Goal: Information Seeking & Learning: Learn about a topic

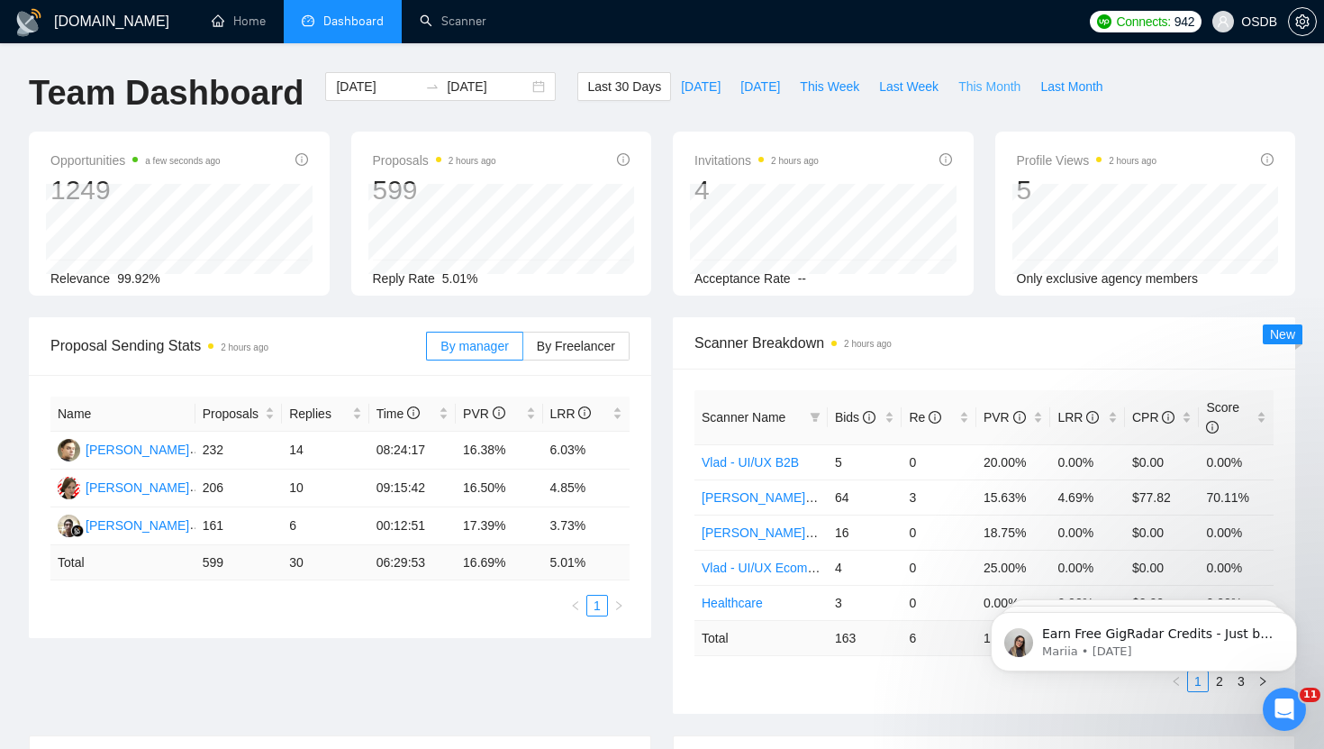
click at [992, 91] on span "This Month" at bounding box center [990, 87] width 62 height 20
type input "[DATE]"
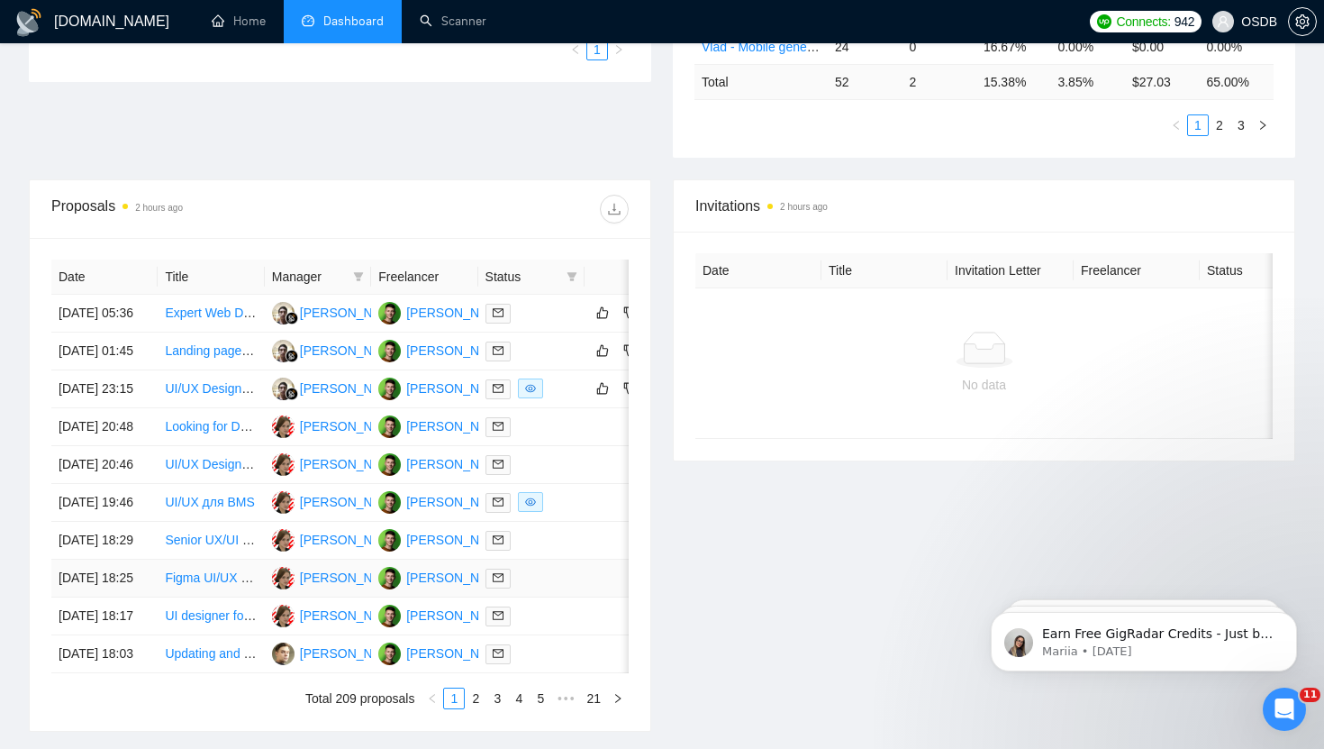
scroll to position [565, 0]
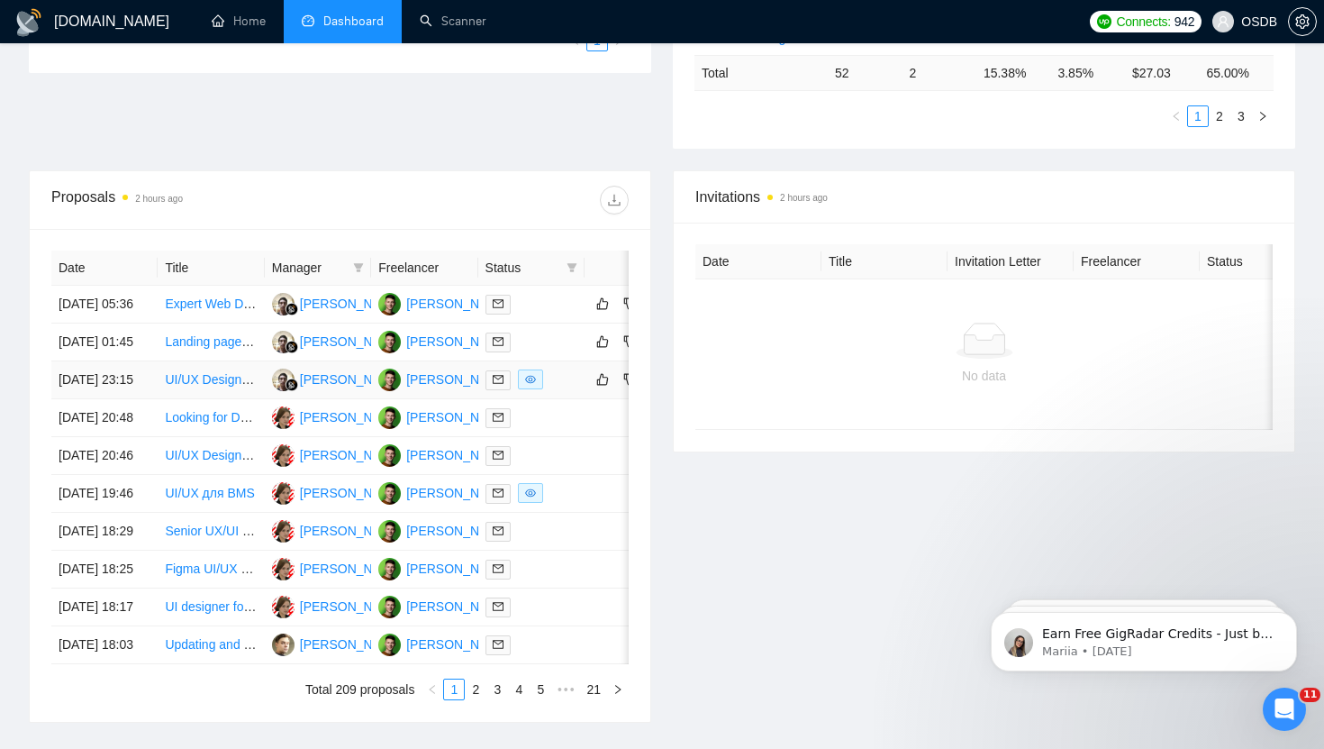
click at [135, 399] on td "[DATE] 23:15" at bounding box center [104, 380] width 106 height 38
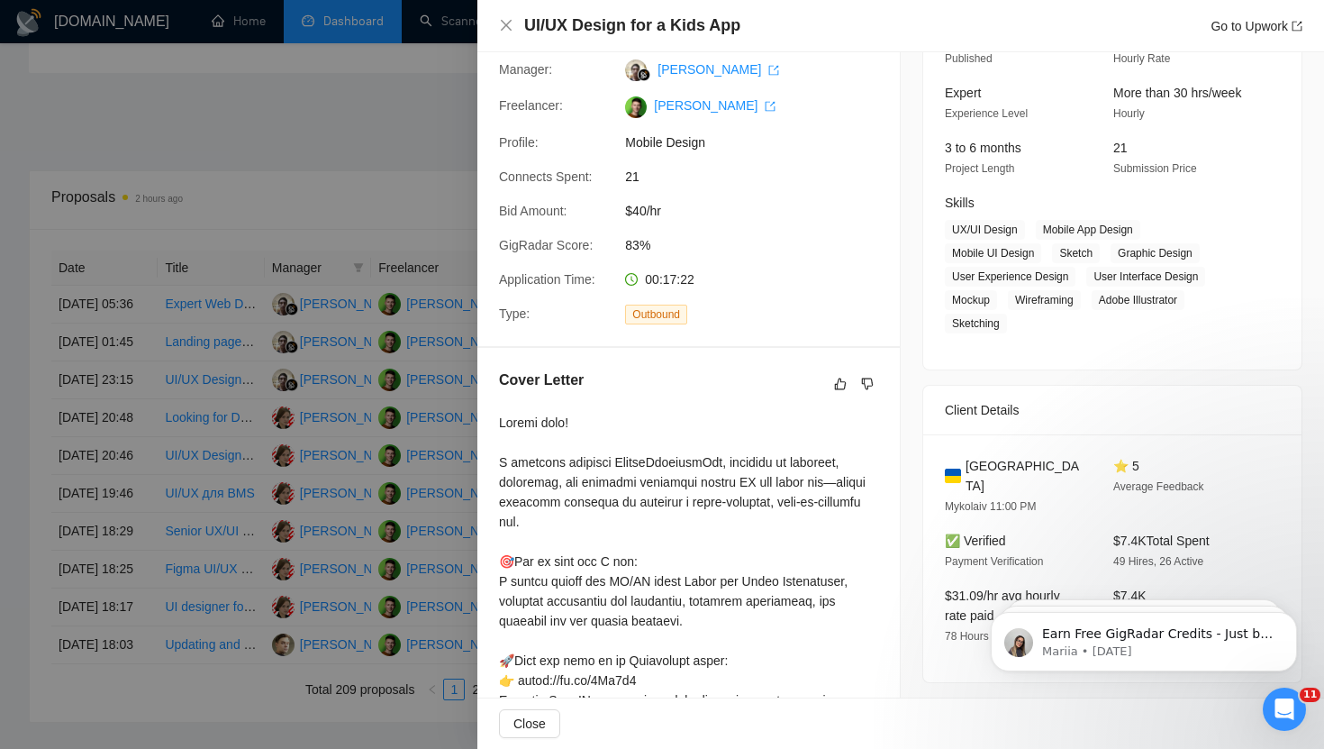
scroll to position [0, 0]
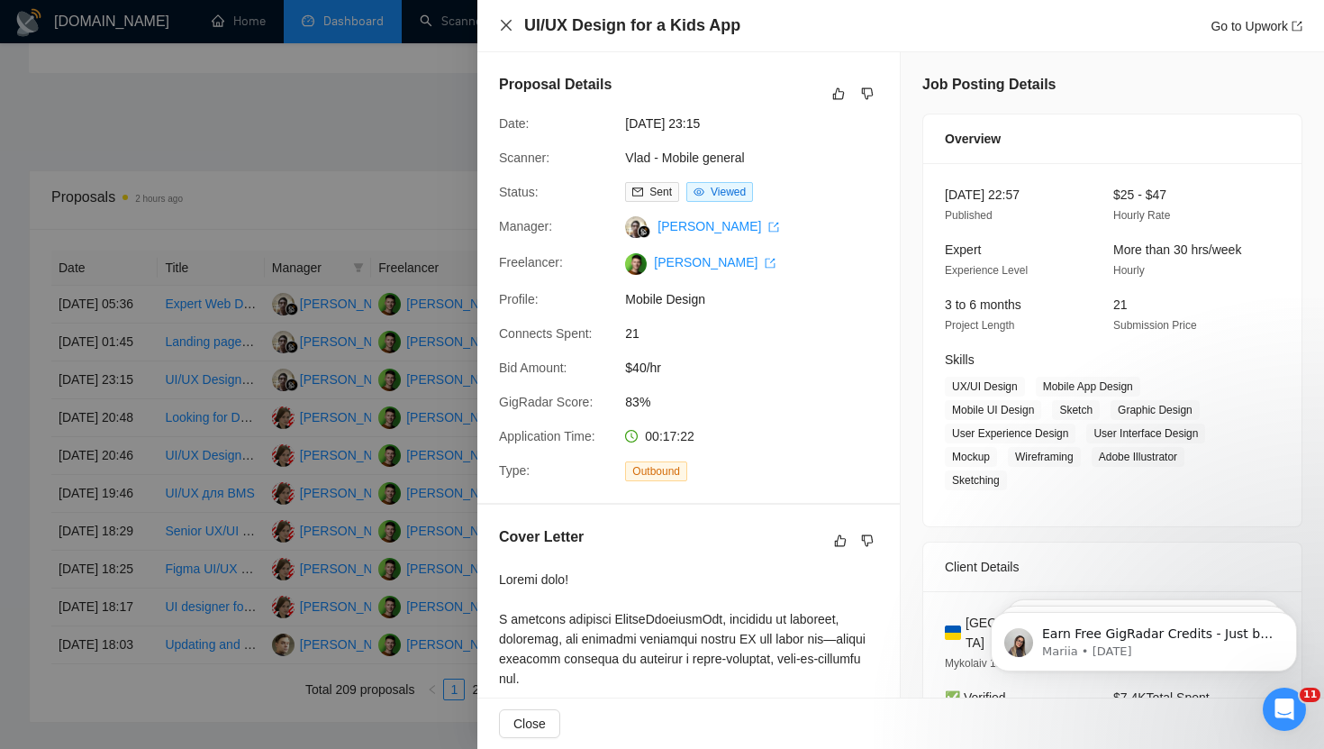
click at [507, 31] on icon "close" at bounding box center [506, 25] width 14 height 14
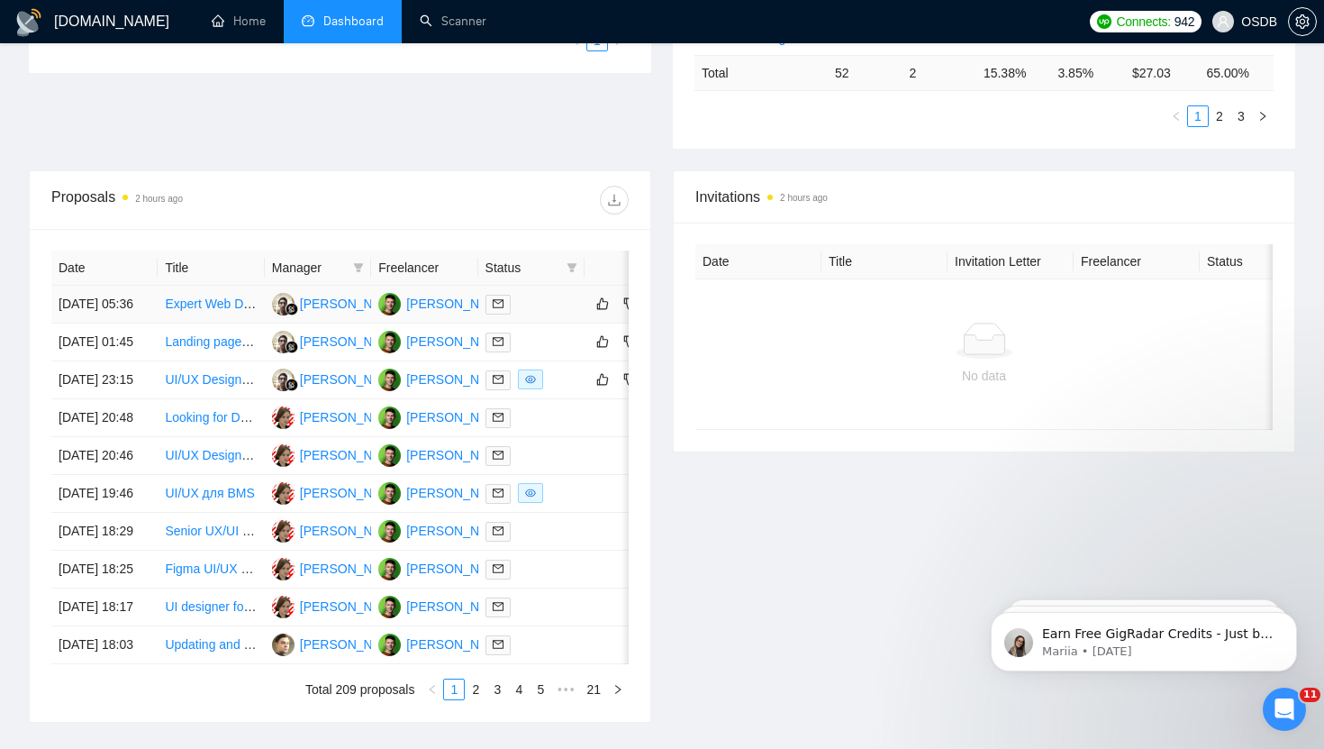
click at [147, 322] on td "[DATE] 05:36" at bounding box center [104, 305] width 106 height 38
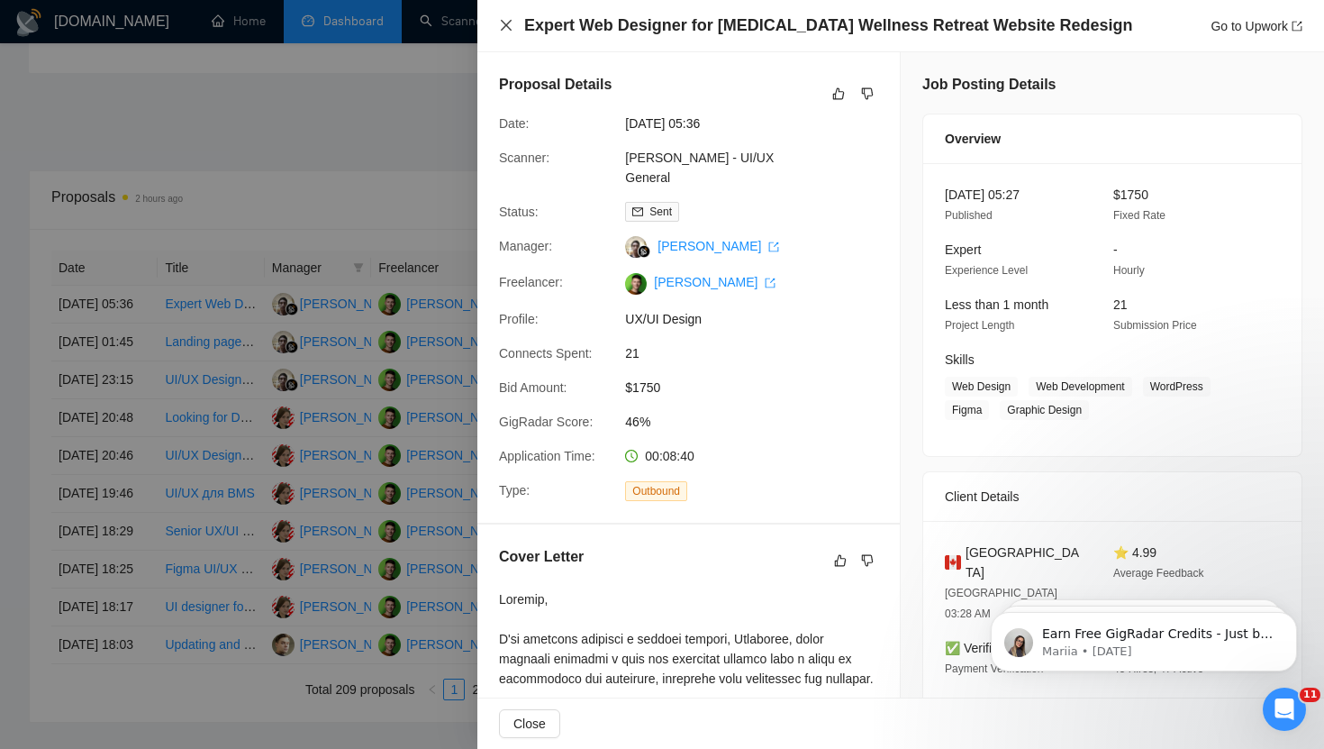
click at [503, 21] on icon "close" at bounding box center [506, 25] width 14 height 14
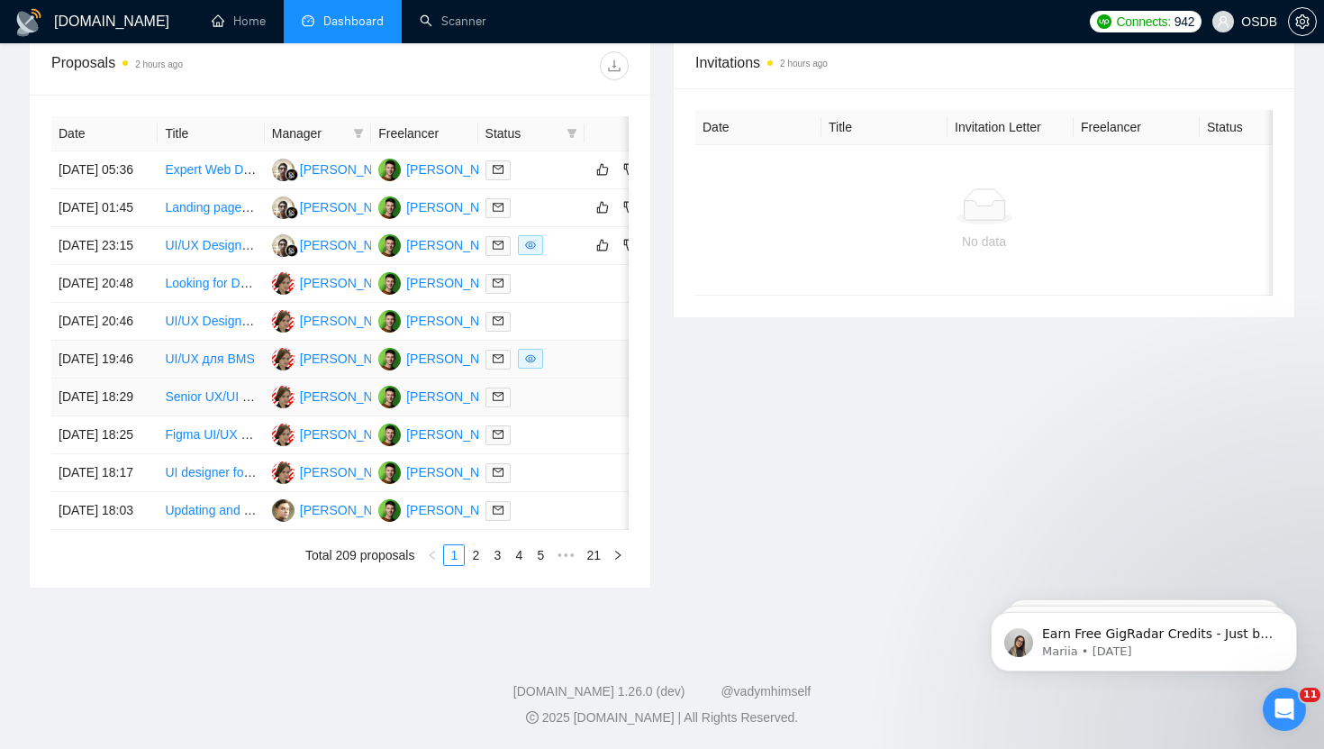
scroll to position [755, 0]
click at [476, 565] on link "2" at bounding box center [476, 555] width 20 height 20
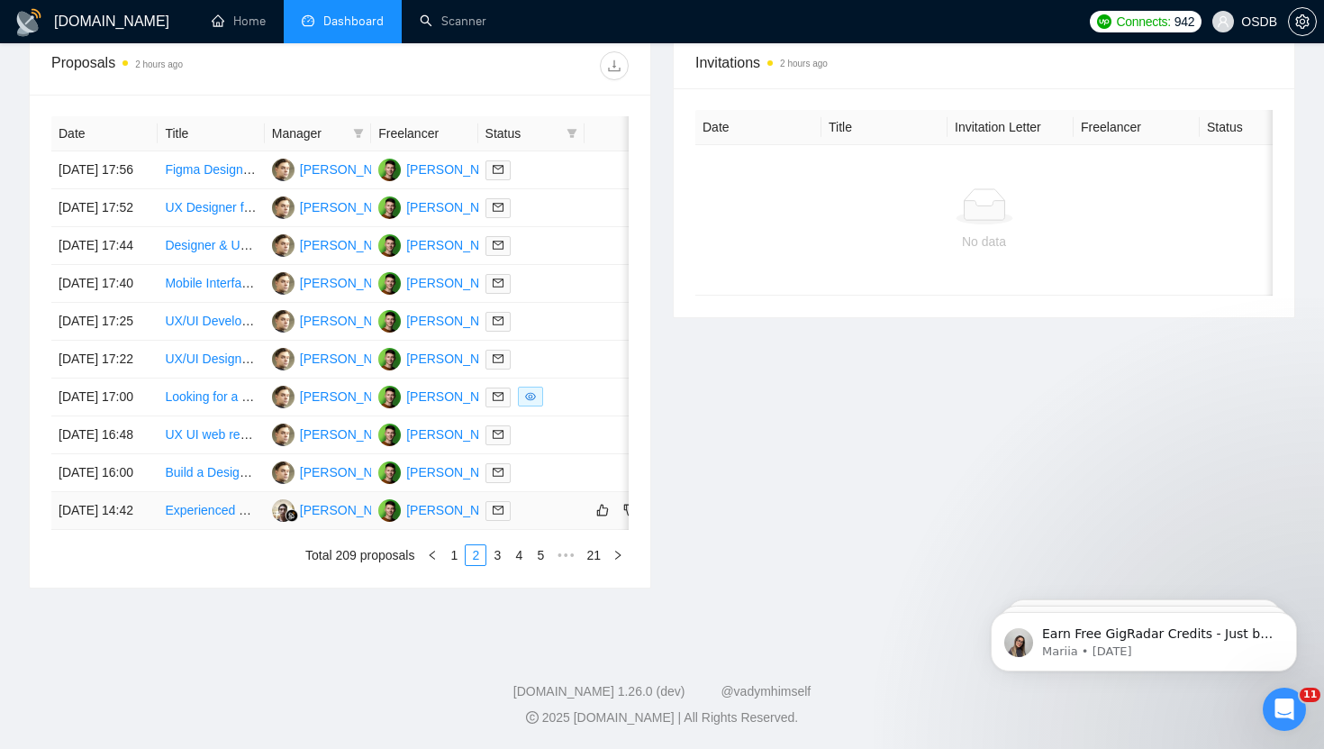
click at [141, 530] on td "[DATE] 14:42" at bounding box center [104, 511] width 106 height 38
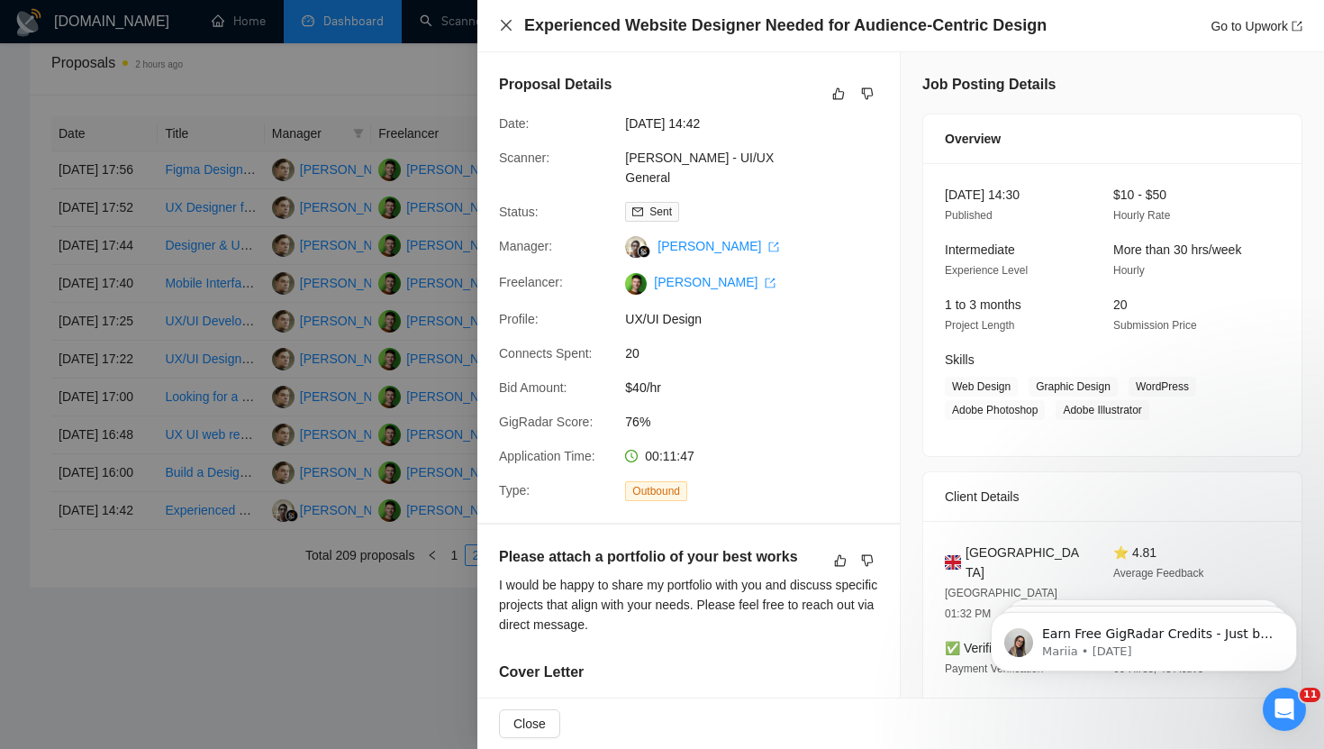
click at [511, 23] on icon "close" at bounding box center [506, 25] width 14 height 14
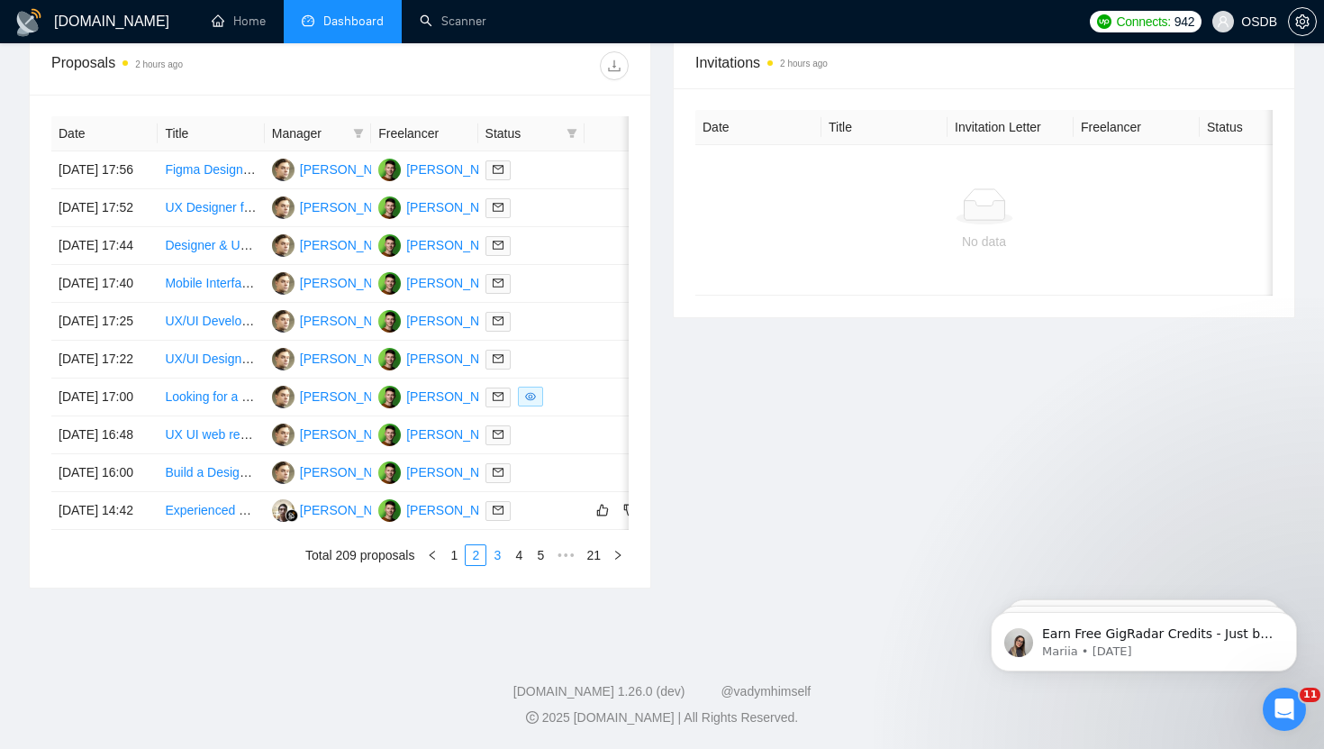
click at [492, 565] on link "3" at bounding box center [497, 555] width 20 height 20
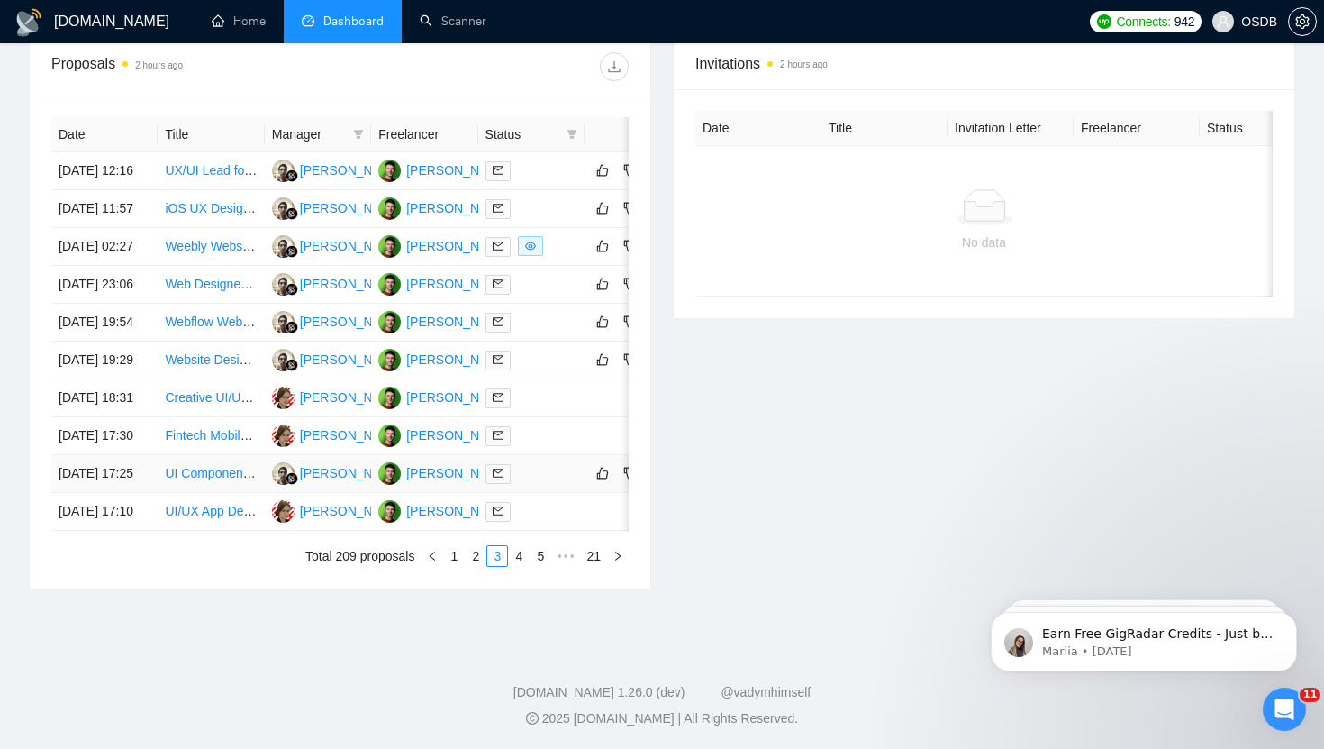
scroll to position [694, 0]
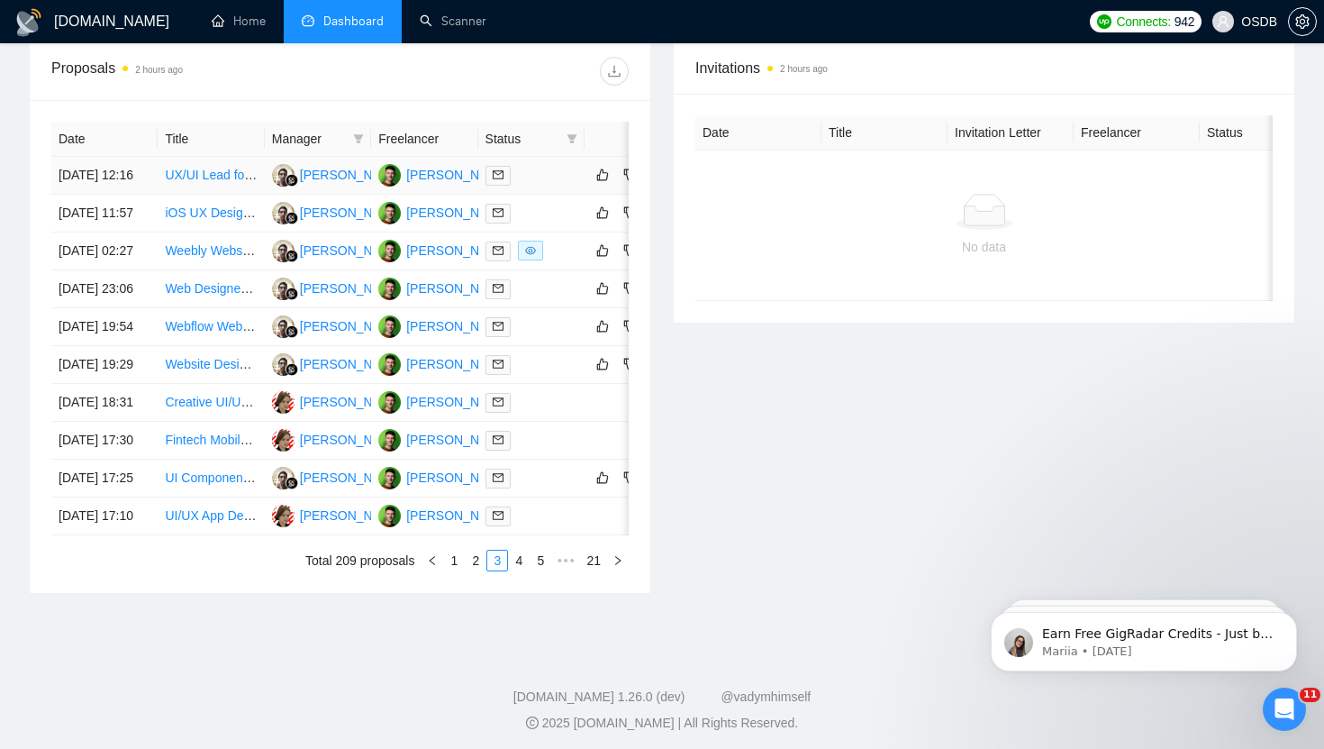
click at [135, 193] on td "[DATE] 12:16" at bounding box center [104, 176] width 106 height 38
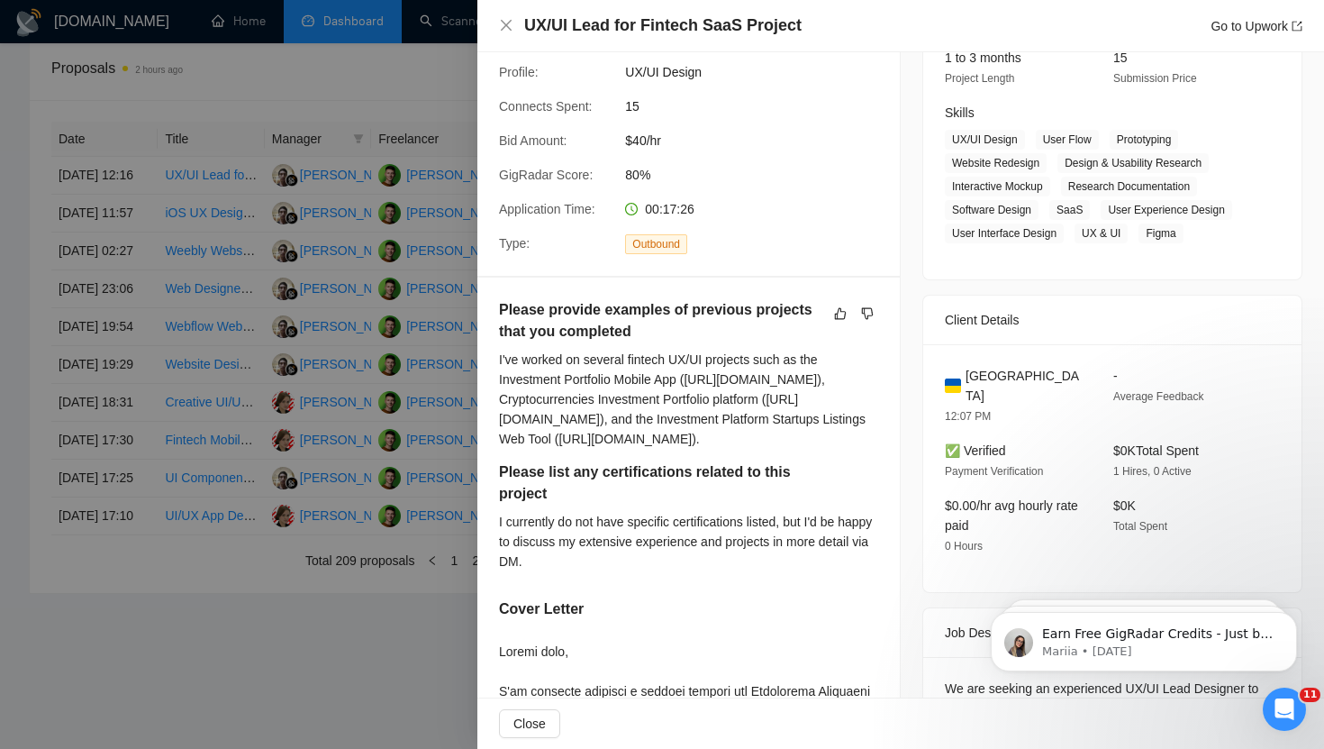
scroll to position [0, 0]
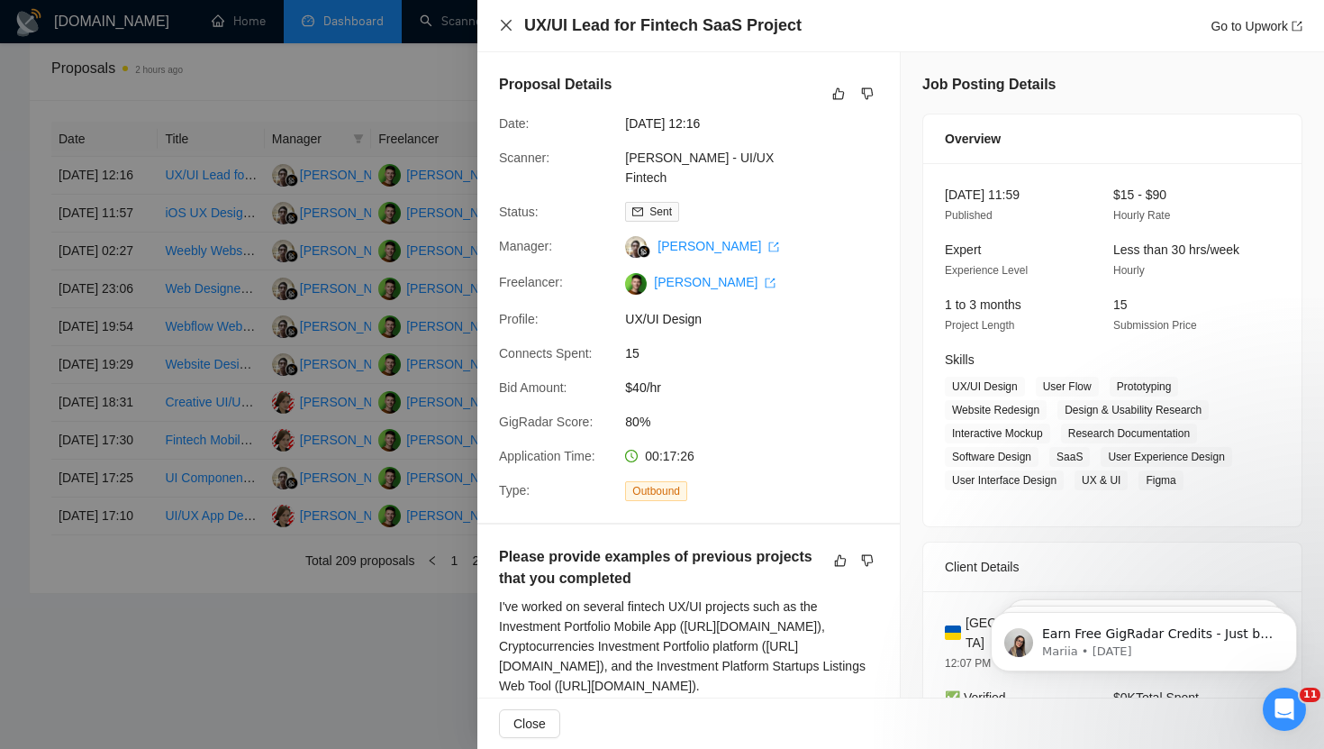
click at [506, 24] on icon "close" at bounding box center [506, 25] width 14 height 14
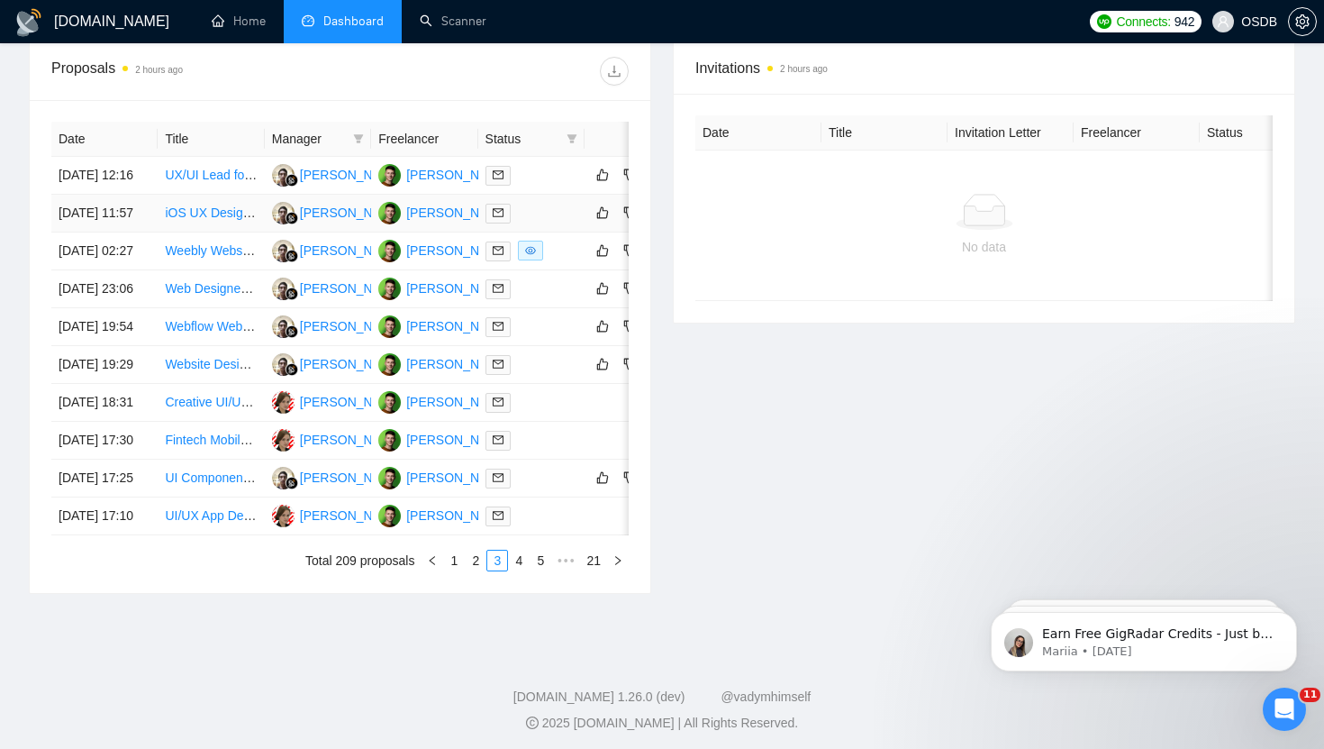
click at [127, 232] on td "[DATE] 11:57" at bounding box center [104, 214] width 106 height 38
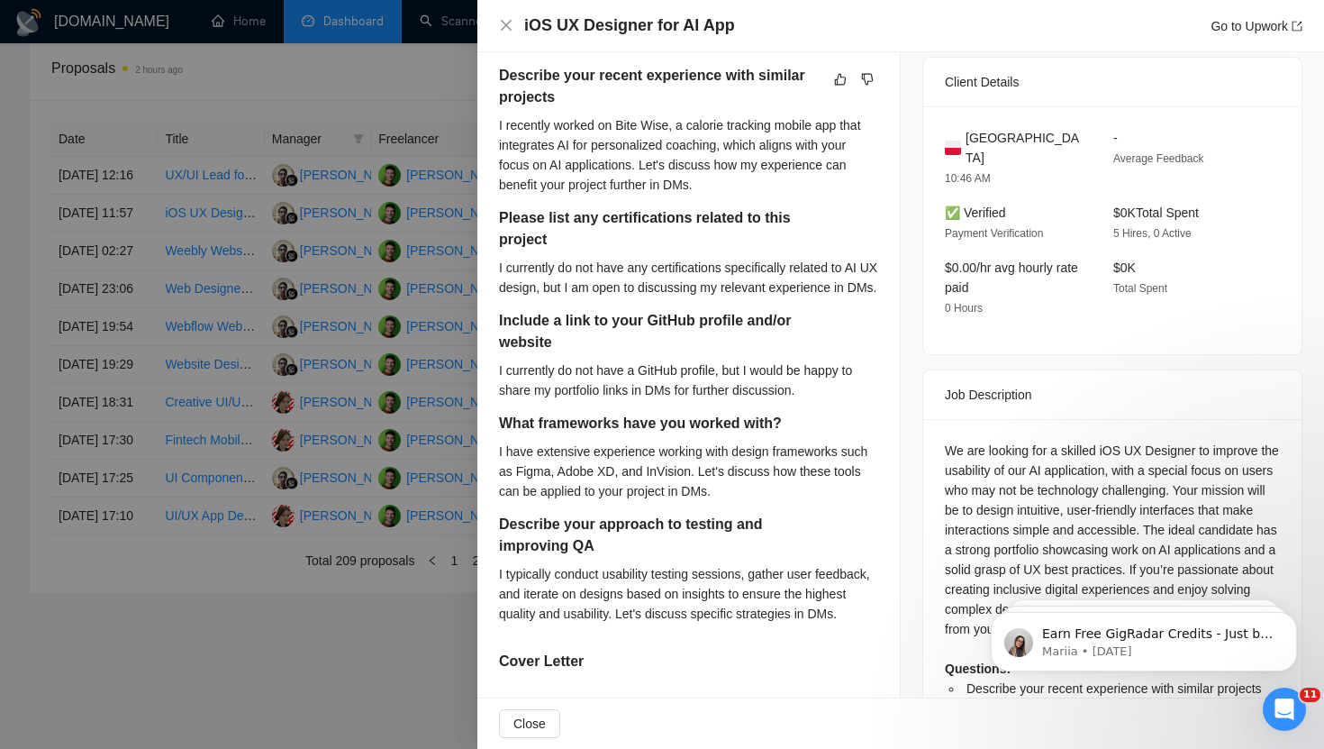
scroll to position [463, 0]
click at [503, 25] on icon "close" at bounding box center [506, 25] width 14 height 14
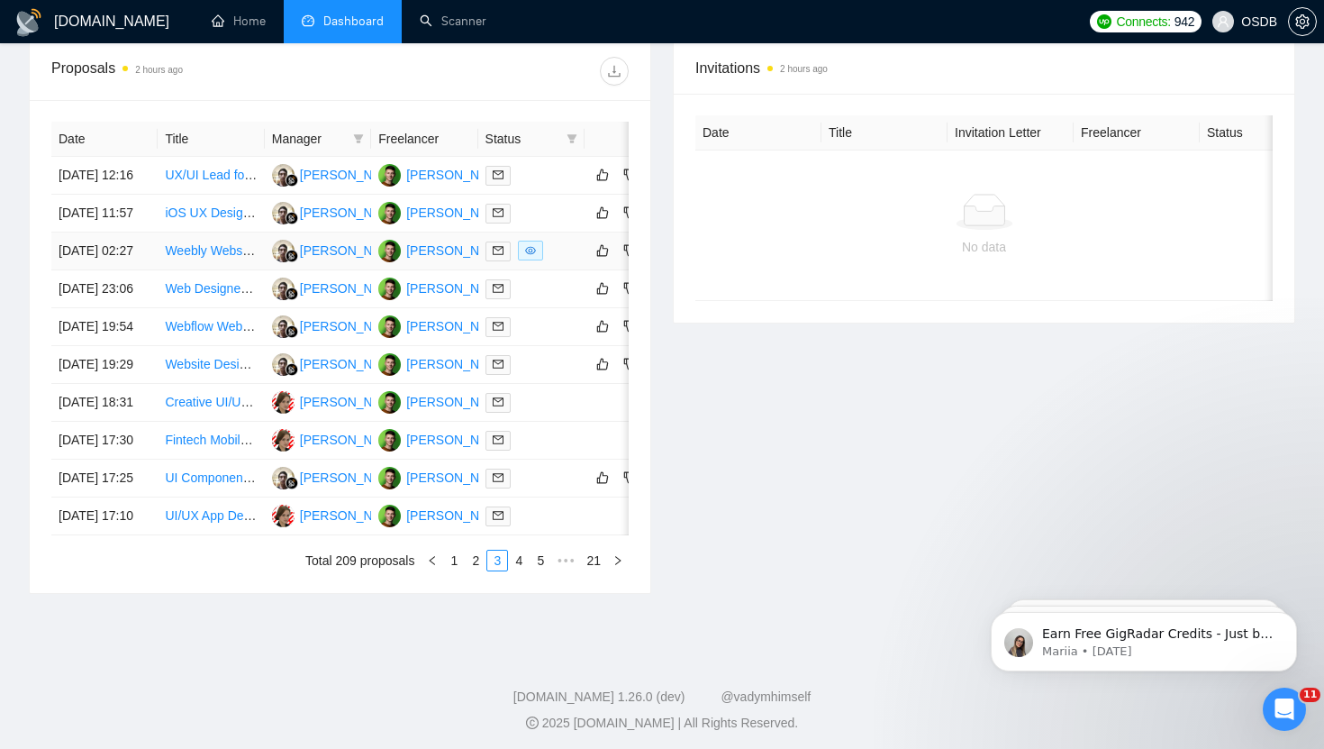
click at [132, 270] on td "[DATE] 02:27" at bounding box center [104, 251] width 106 height 38
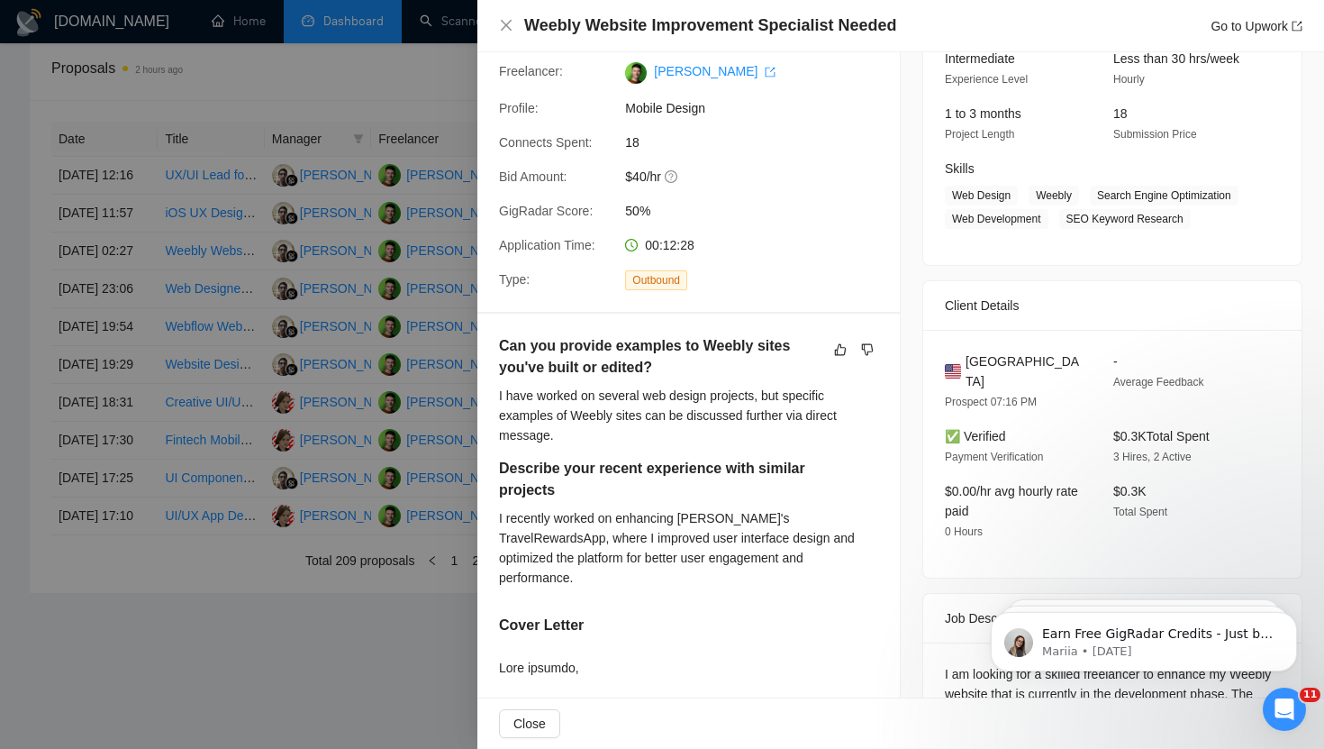
scroll to position [187, 0]
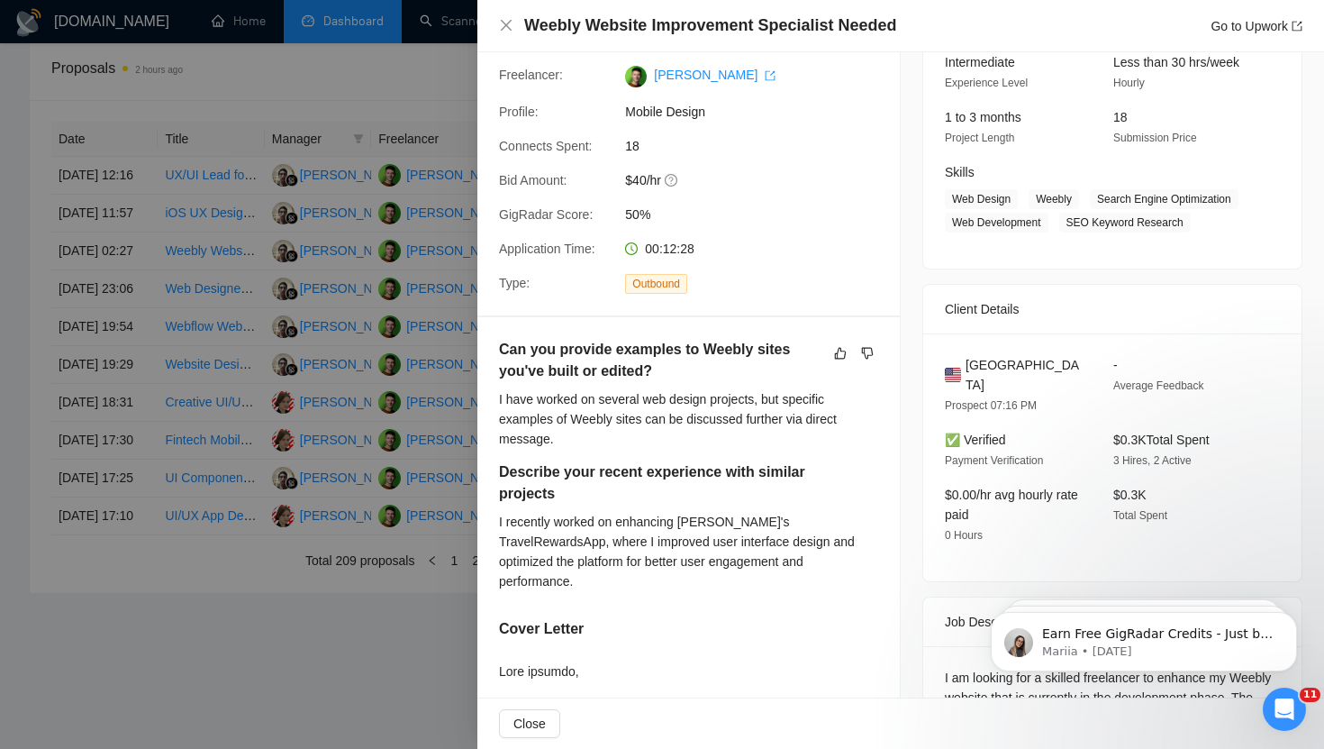
click at [511, 15] on div "Weebly Website Improvement Specialist Needed Go to Upwork" at bounding box center [901, 25] width 804 height 23
click at [511, 30] on icon "close" at bounding box center [506, 25] width 11 height 11
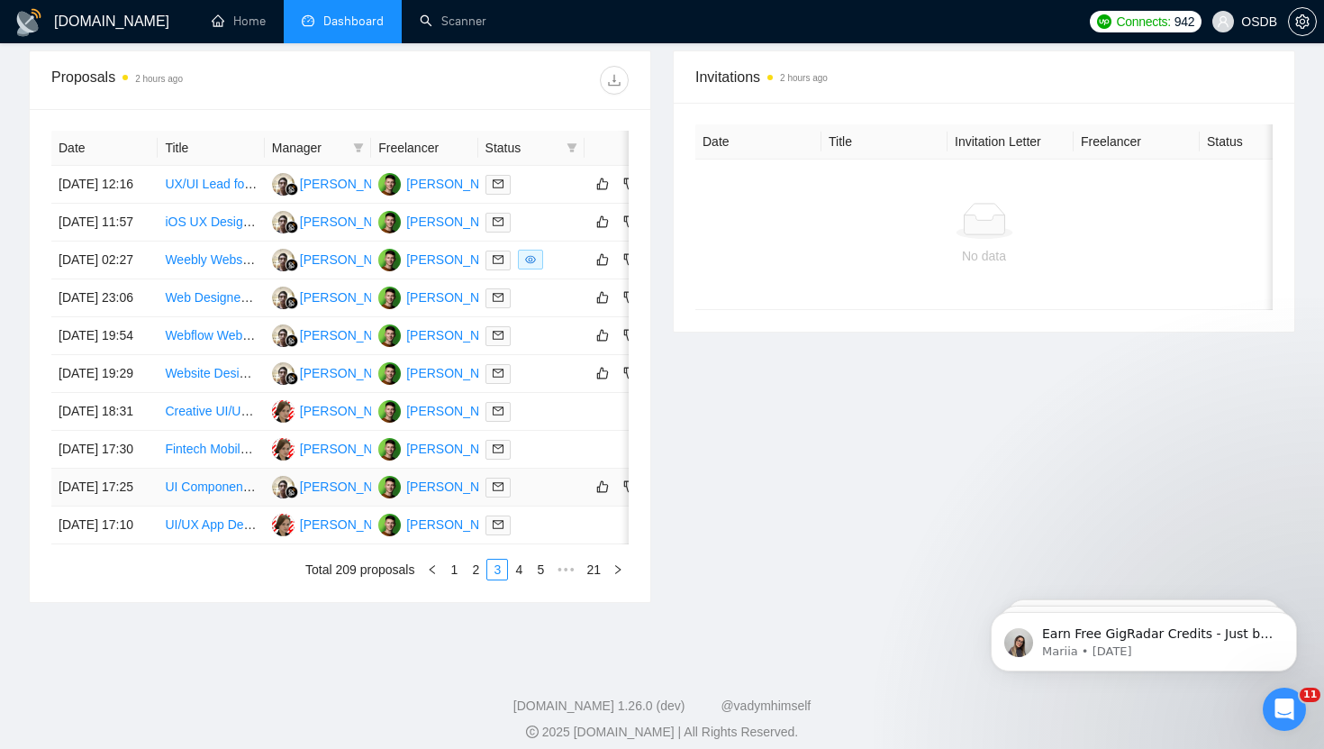
scroll to position [723, 0]
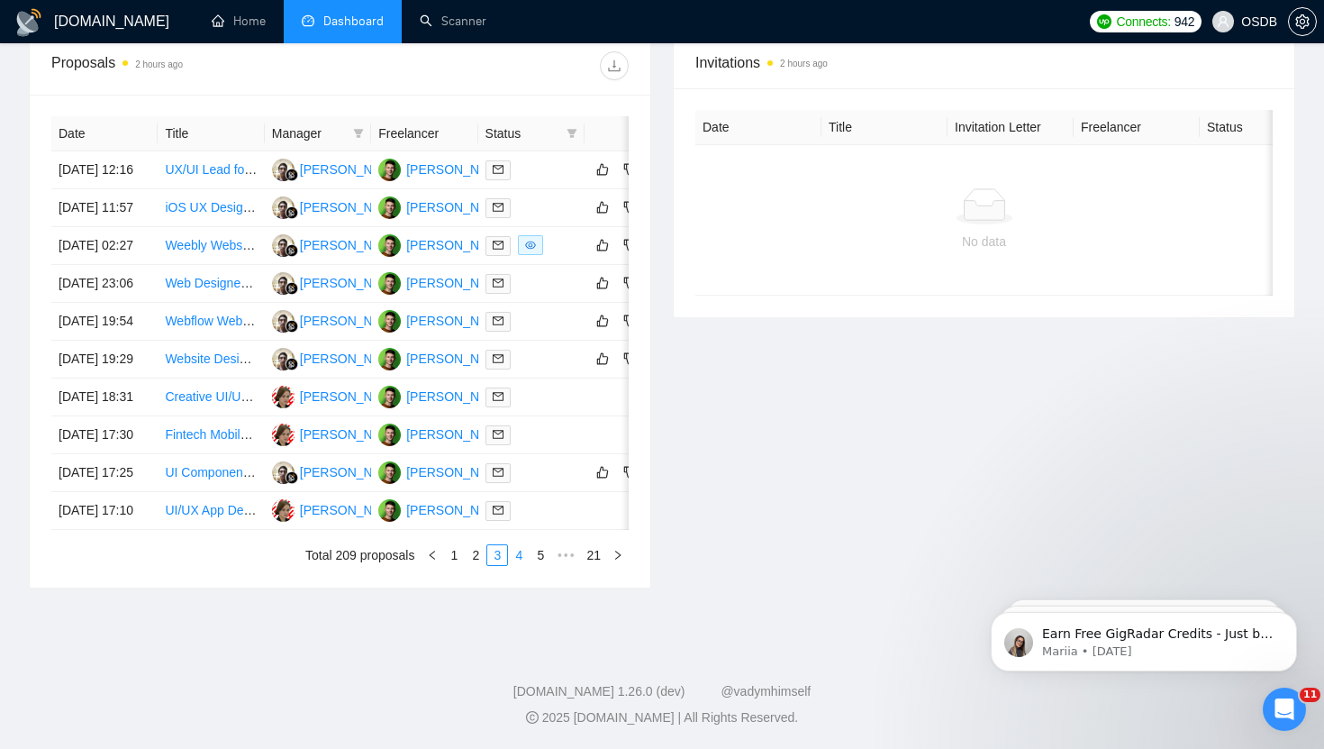
click at [515, 565] on link "4" at bounding box center [519, 555] width 20 height 20
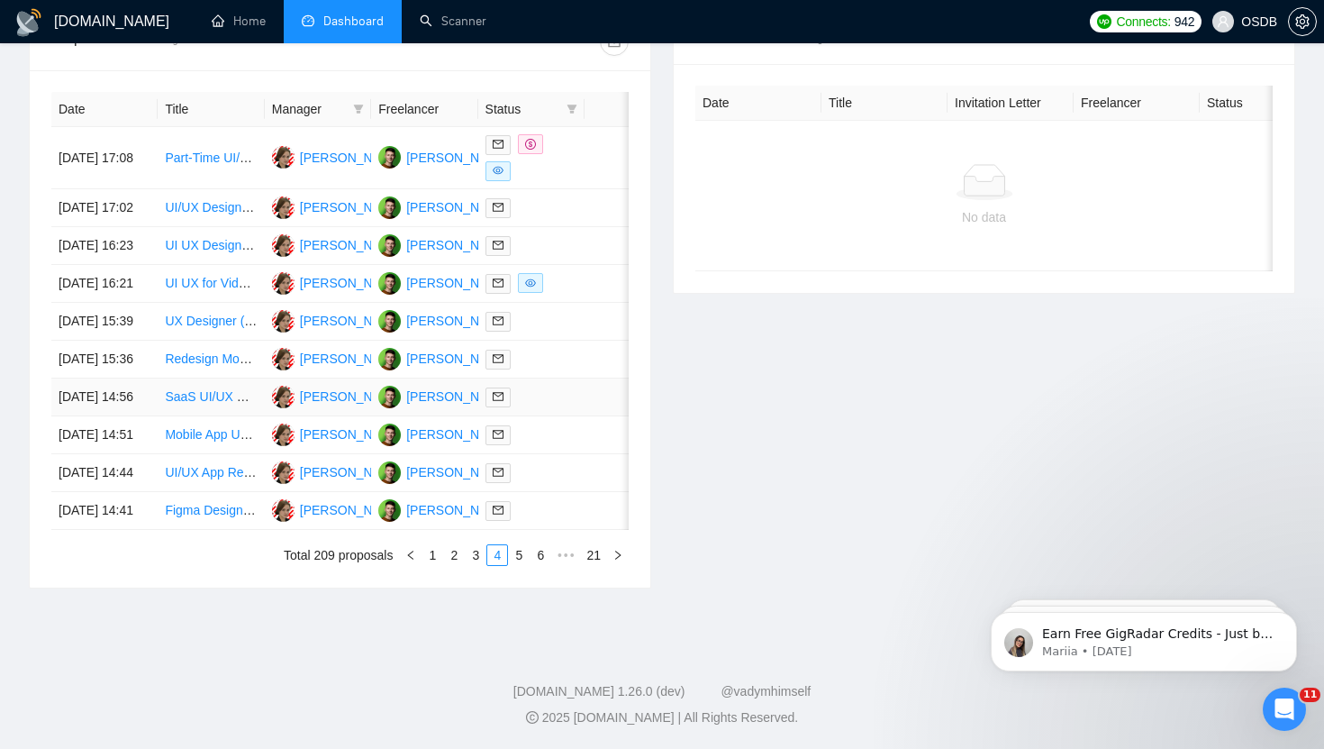
scroll to position [814, 0]
click at [516, 565] on link "5" at bounding box center [519, 555] width 20 height 20
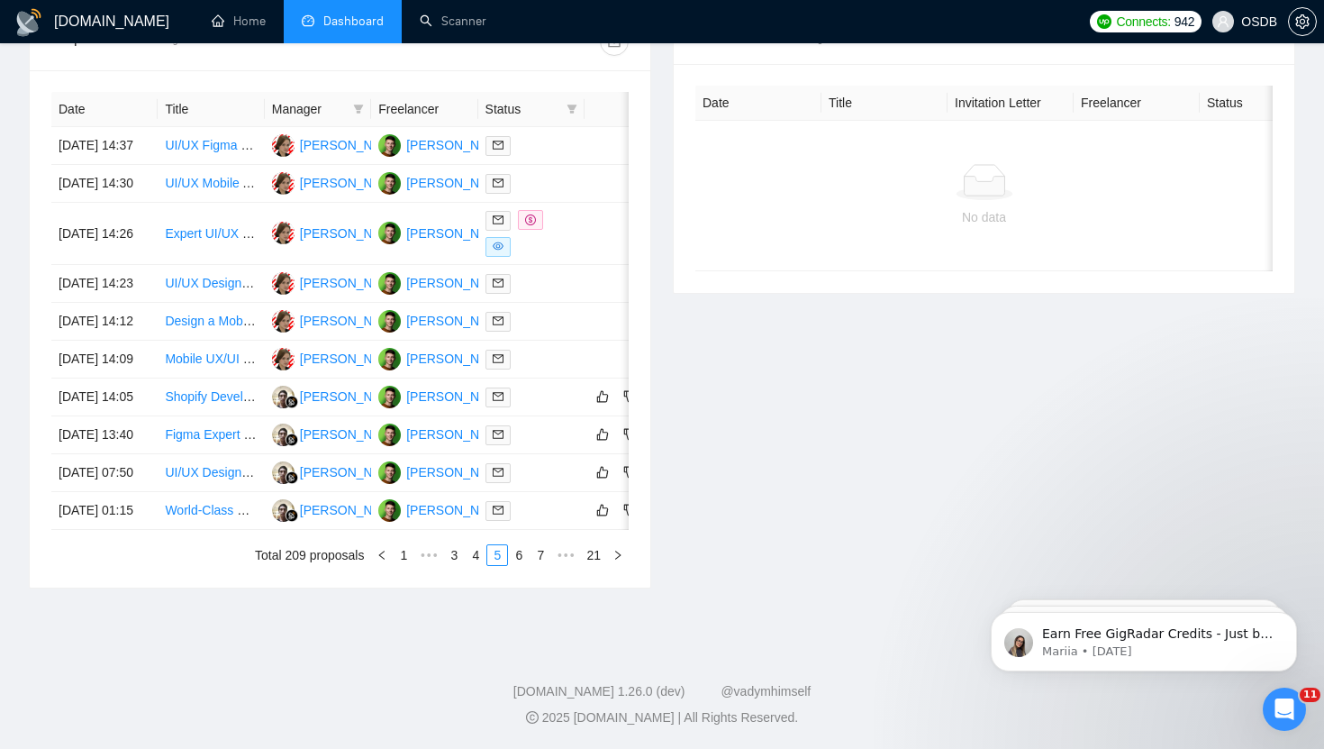
scroll to position [849, 0]
click at [523, 565] on link "6" at bounding box center [519, 555] width 20 height 20
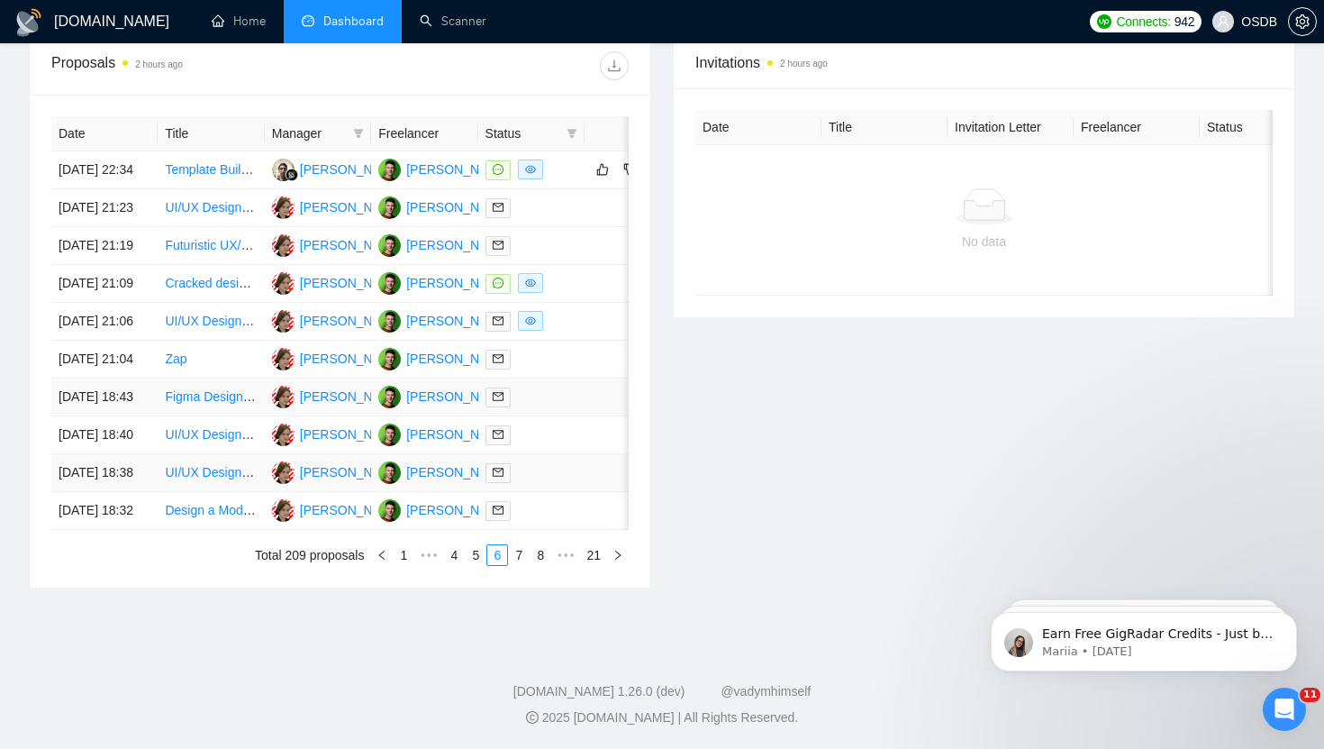
scroll to position [746, 0]
click at [577, 151] on td at bounding box center [531, 170] width 106 height 38
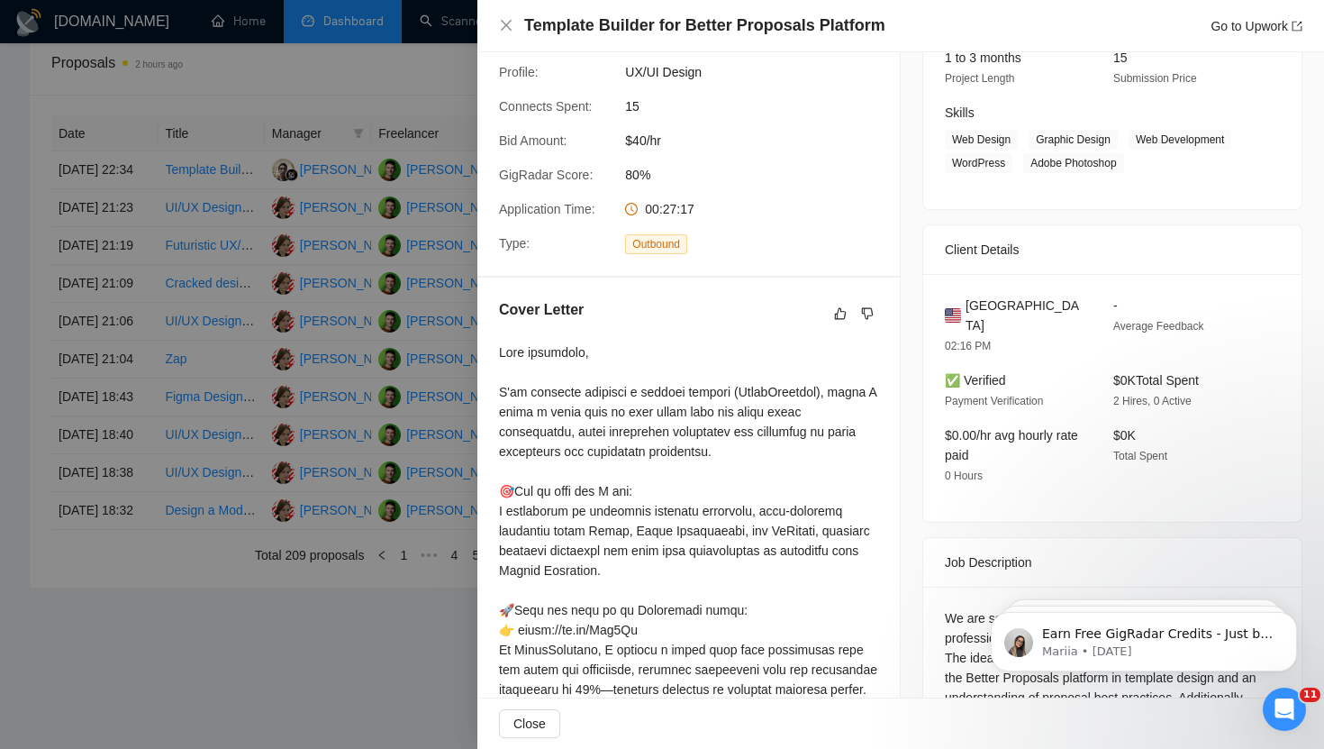
scroll to position [0, 0]
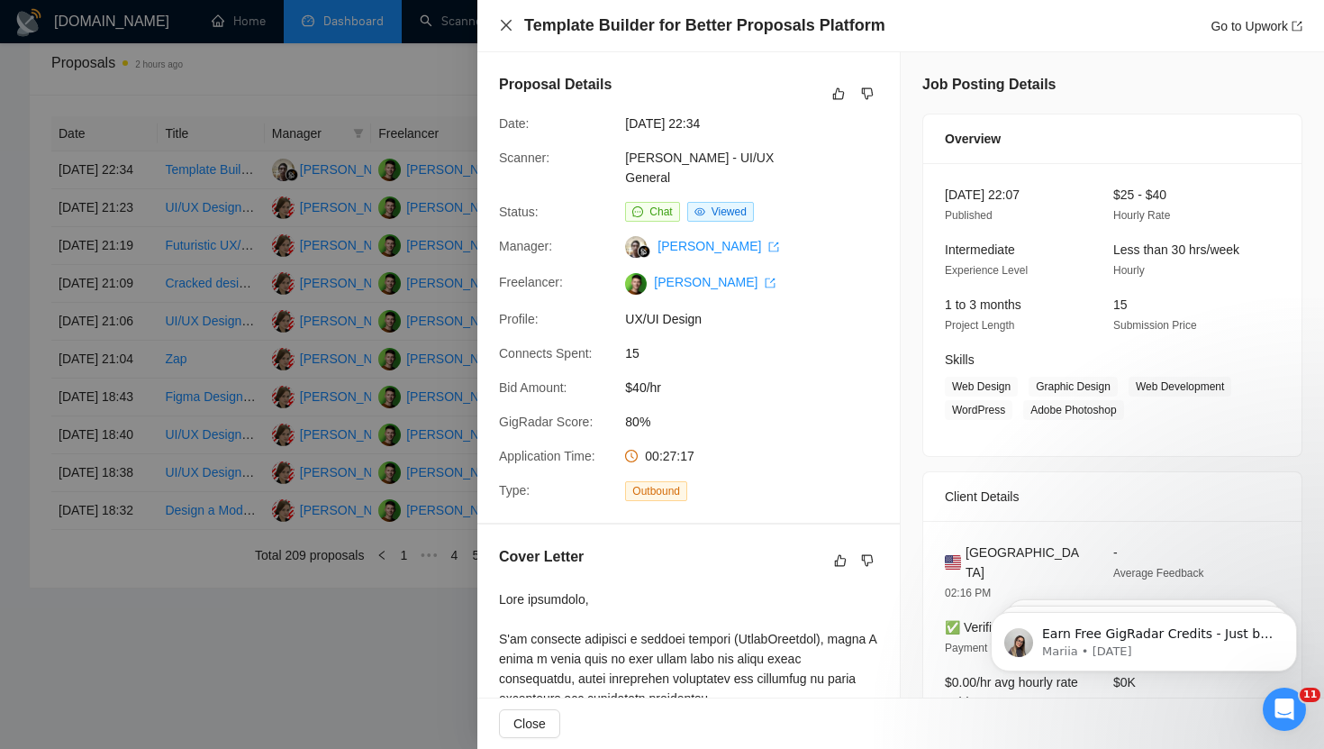
click at [510, 20] on icon "close" at bounding box center [506, 25] width 14 height 14
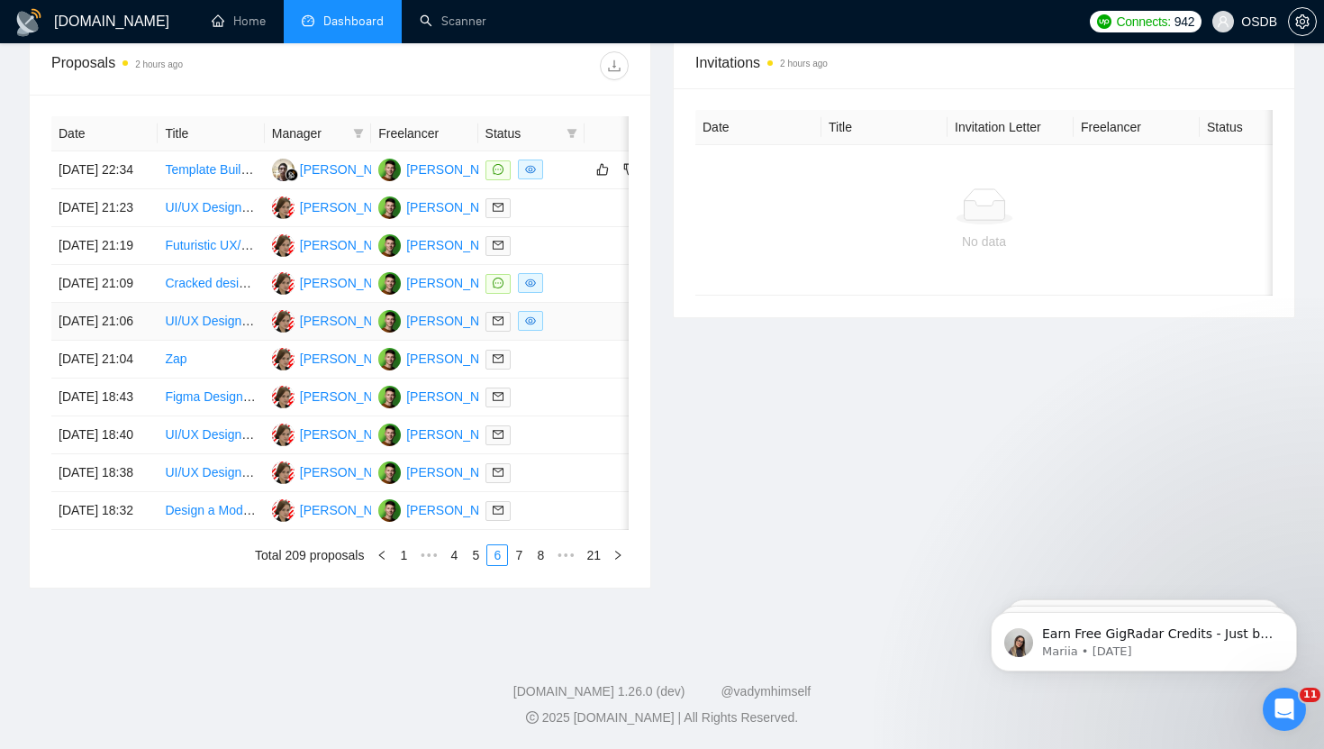
scroll to position [870, 0]
click at [519, 566] on div "Date Title Manager Freelancer Status [DATE] 22:34 Template Builder for Better P…" at bounding box center [340, 341] width 621 height 493
click at [519, 559] on link "7" at bounding box center [519, 555] width 20 height 20
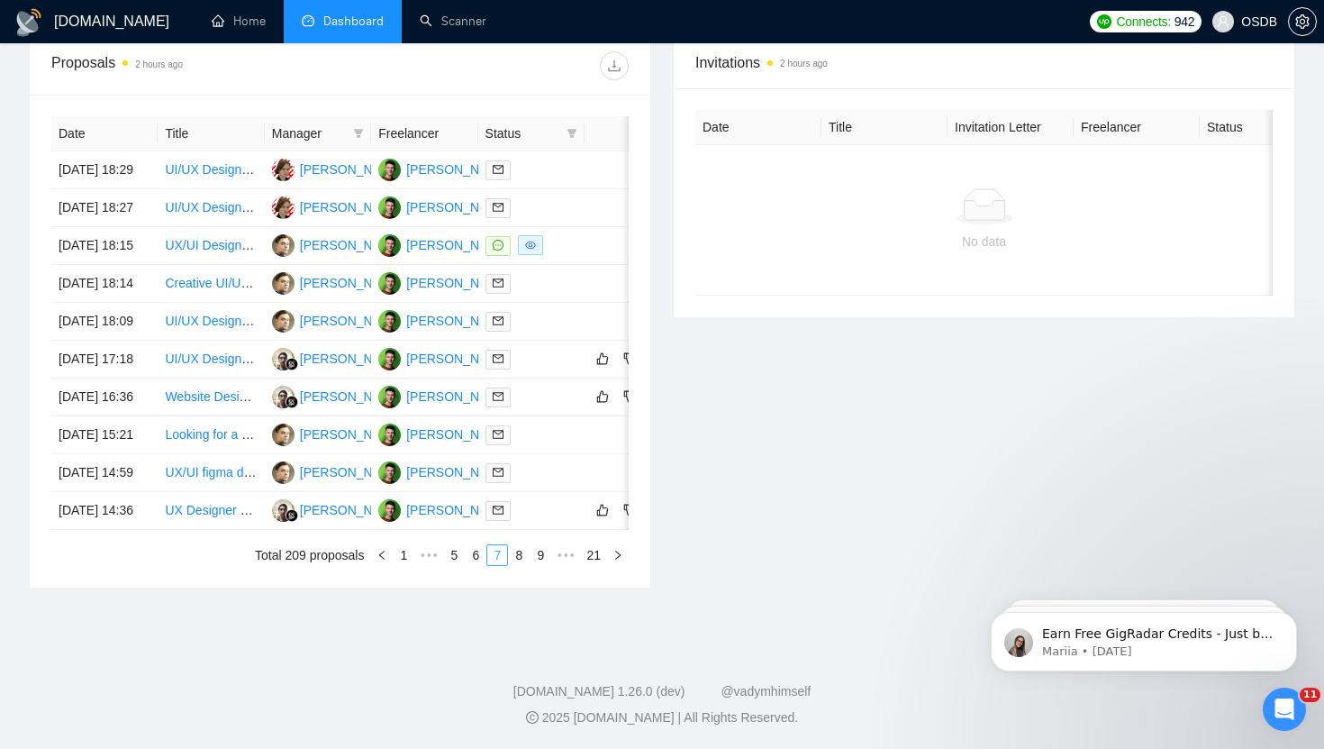
click at [519, 559] on link "8" at bounding box center [519, 555] width 20 height 20
click at [517, 554] on link "9" at bounding box center [515, 555] width 20 height 20
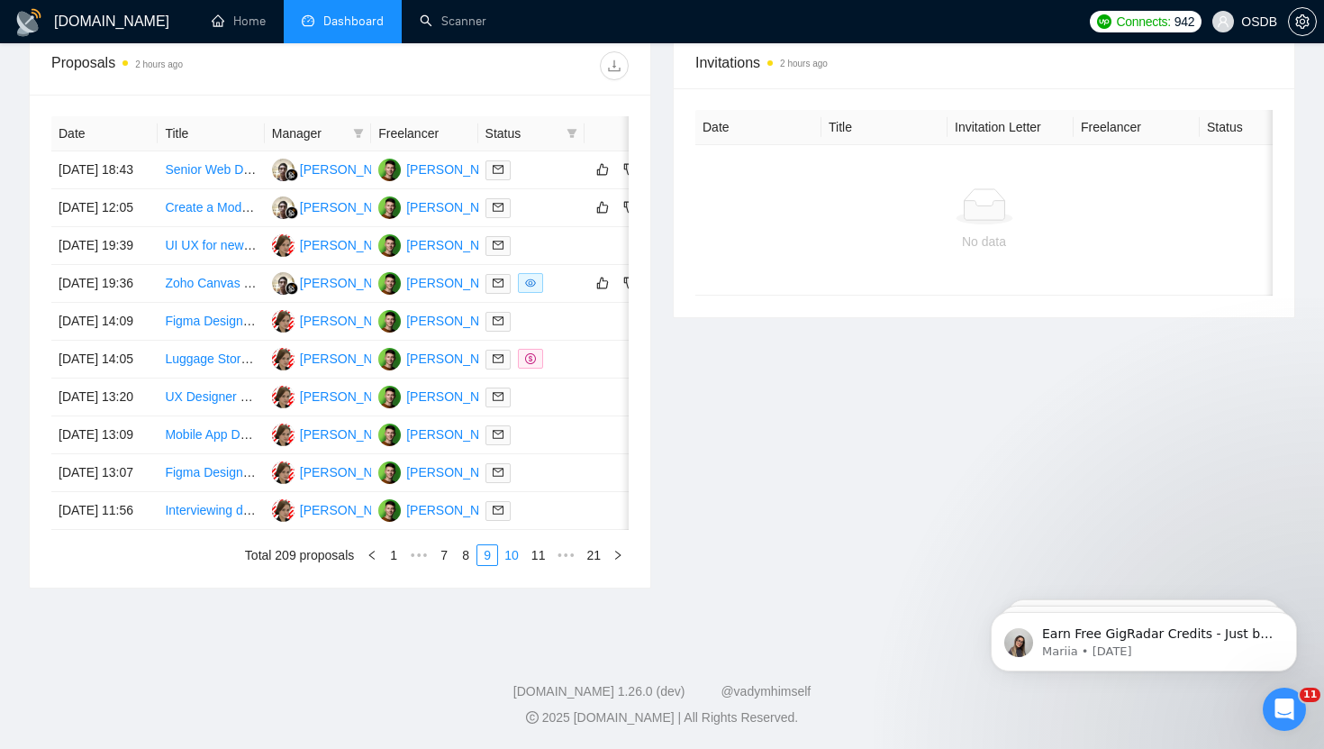
click at [517, 553] on link "10" at bounding box center [511, 555] width 25 height 20
click at [517, 553] on link "11" at bounding box center [511, 555] width 25 height 20
click at [508, 565] on link "12" at bounding box center [511, 555] width 25 height 20
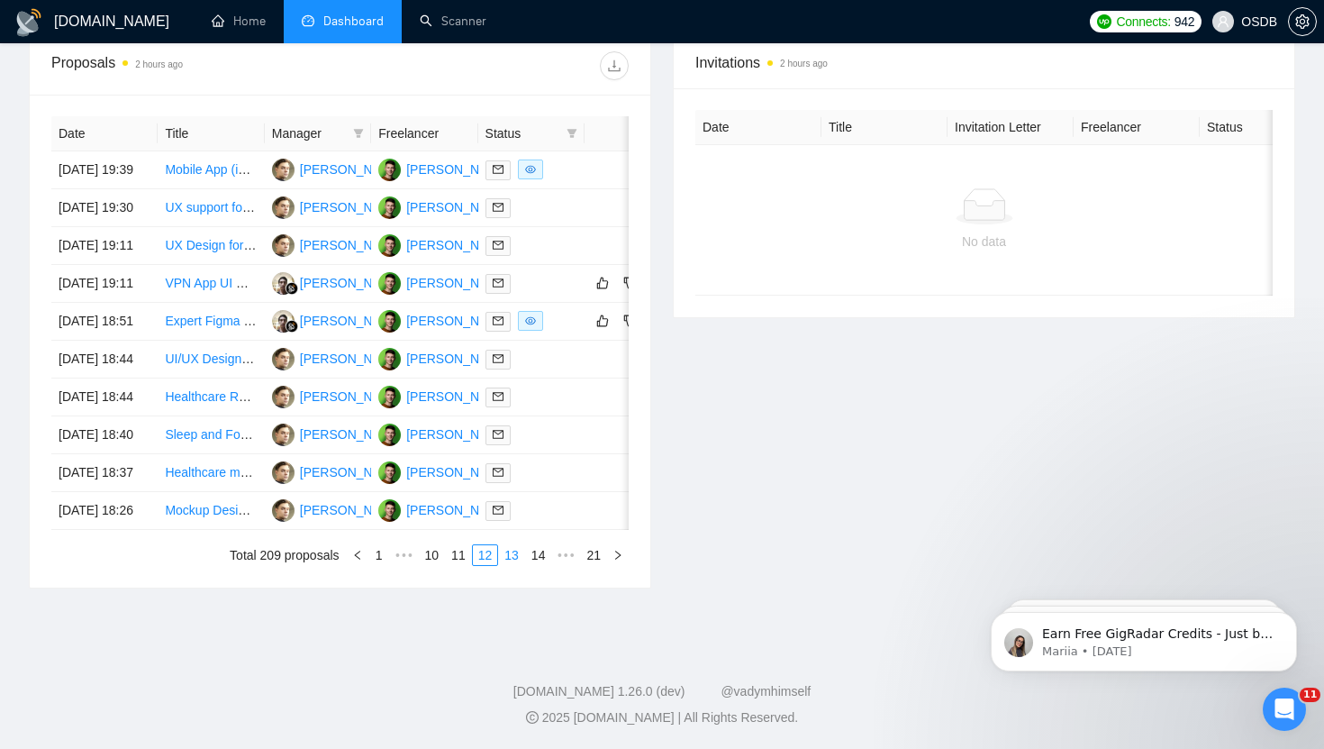
click at [509, 565] on link "13" at bounding box center [511, 555] width 25 height 20
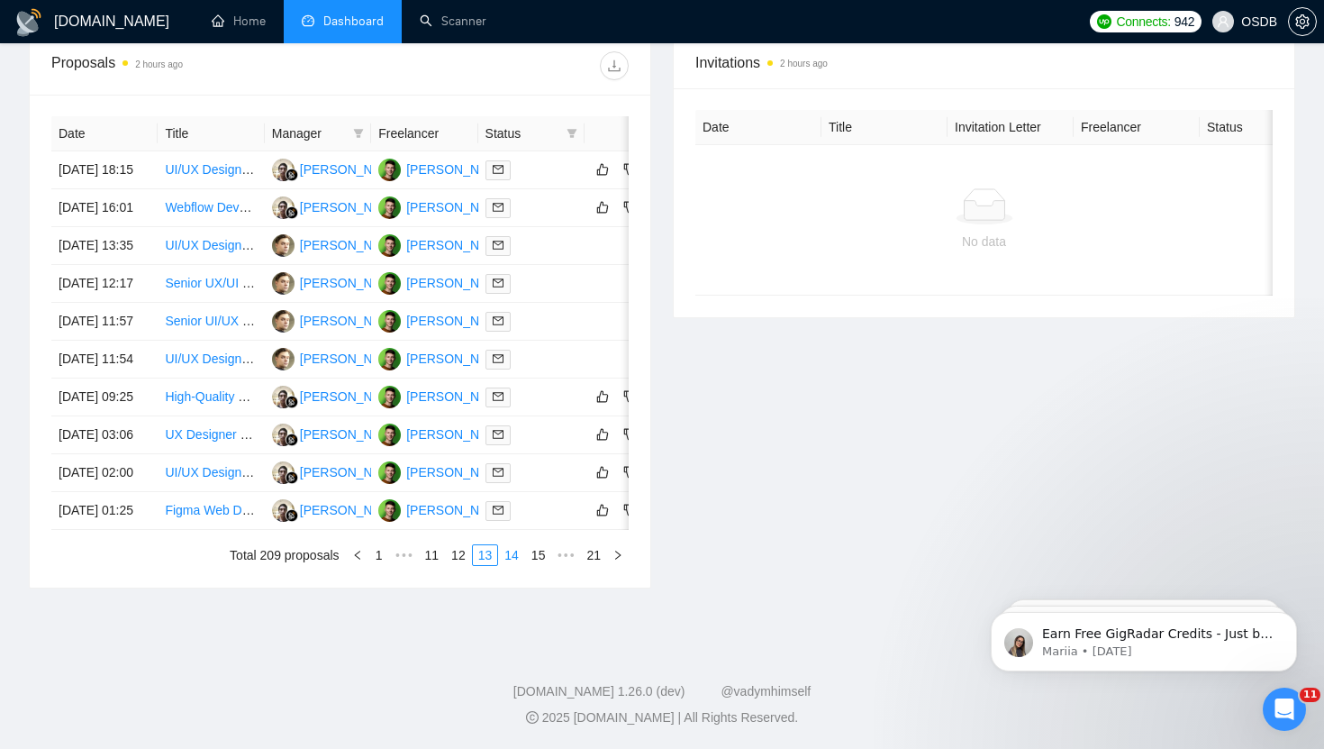
click at [511, 565] on link "14" at bounding box center [511, 555] width 25 height 20
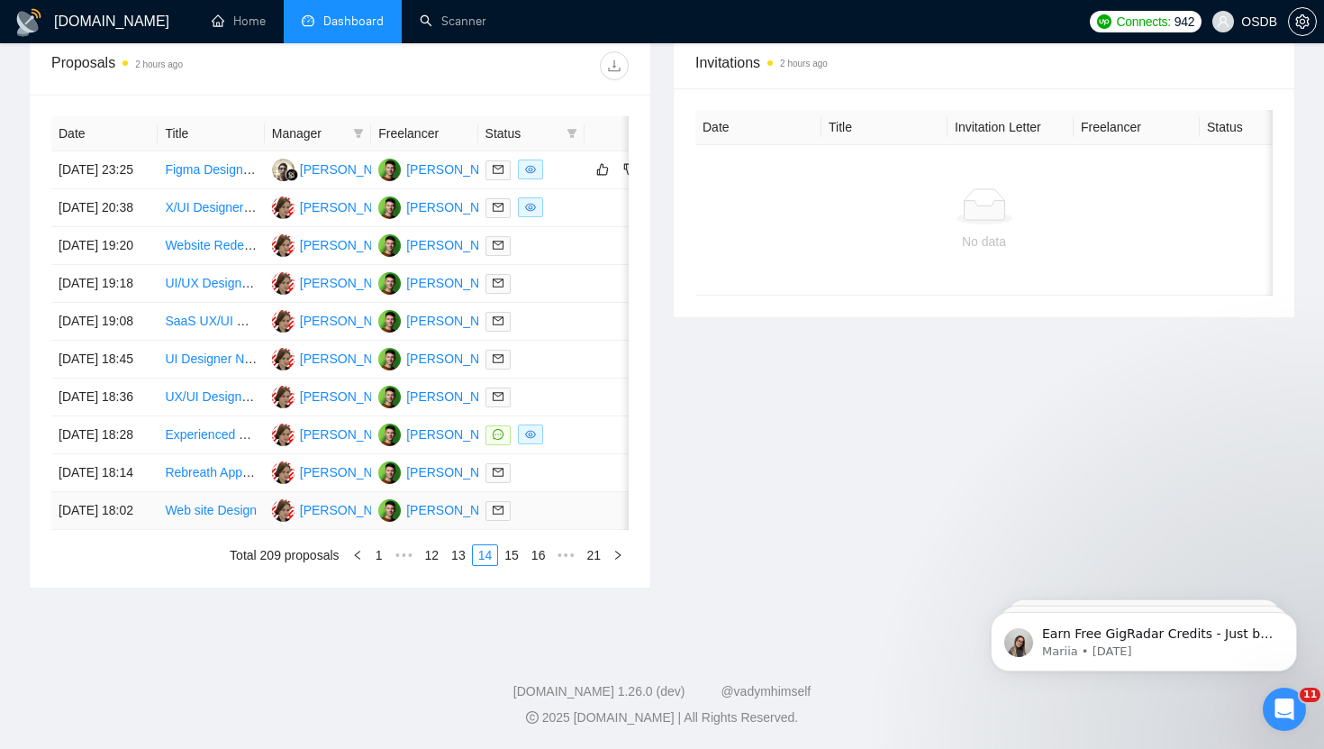
scroll to position [769, 0]
click at [504, 565] on link "15" at bounding box center [511, 555] width 25 height 20
click at [516, 565] on link "16" at bounding box center [511, 555] width 25 height 20
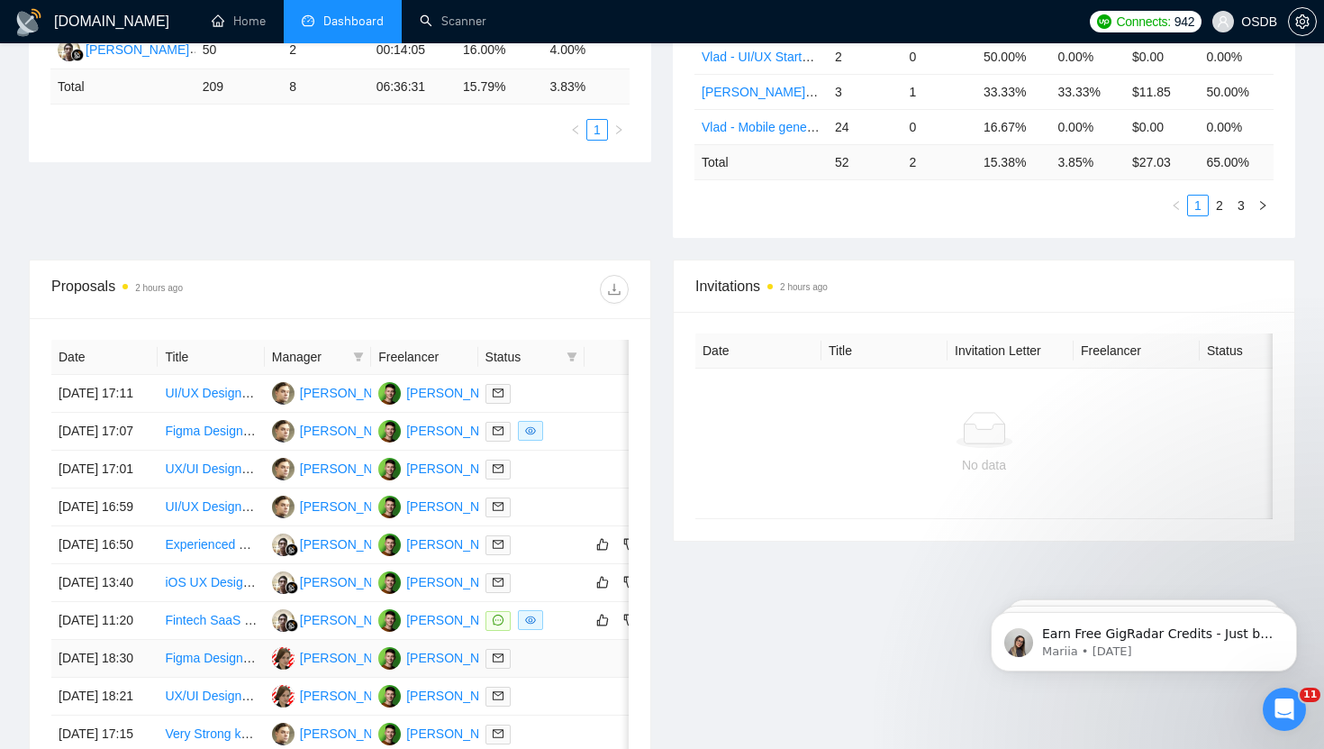
scroll to position [0, 0]
